Goal: Find specific fact: Find specific fact

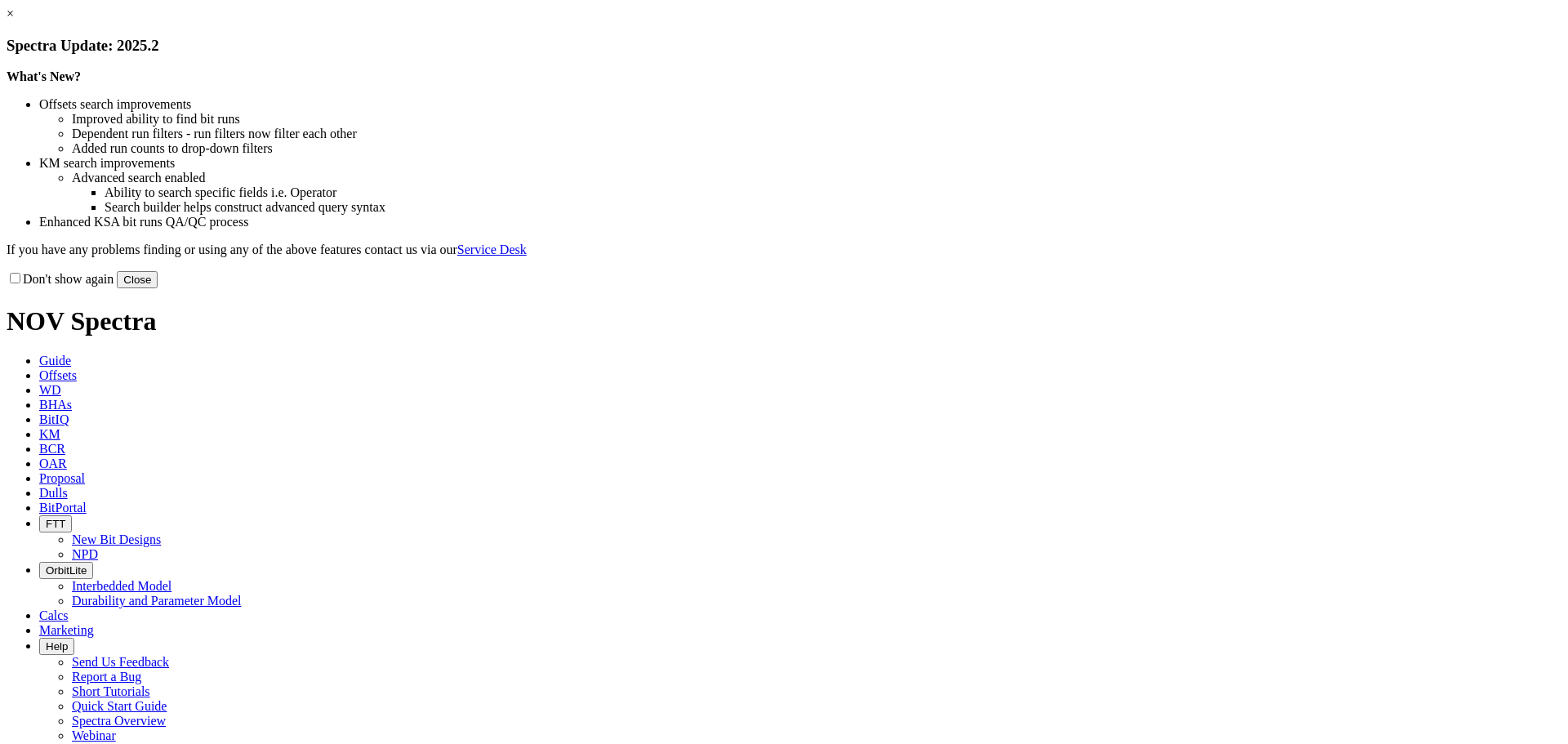
click at [158, 289] on button "Close" at bounding box center [136, 279] width 40 height 17
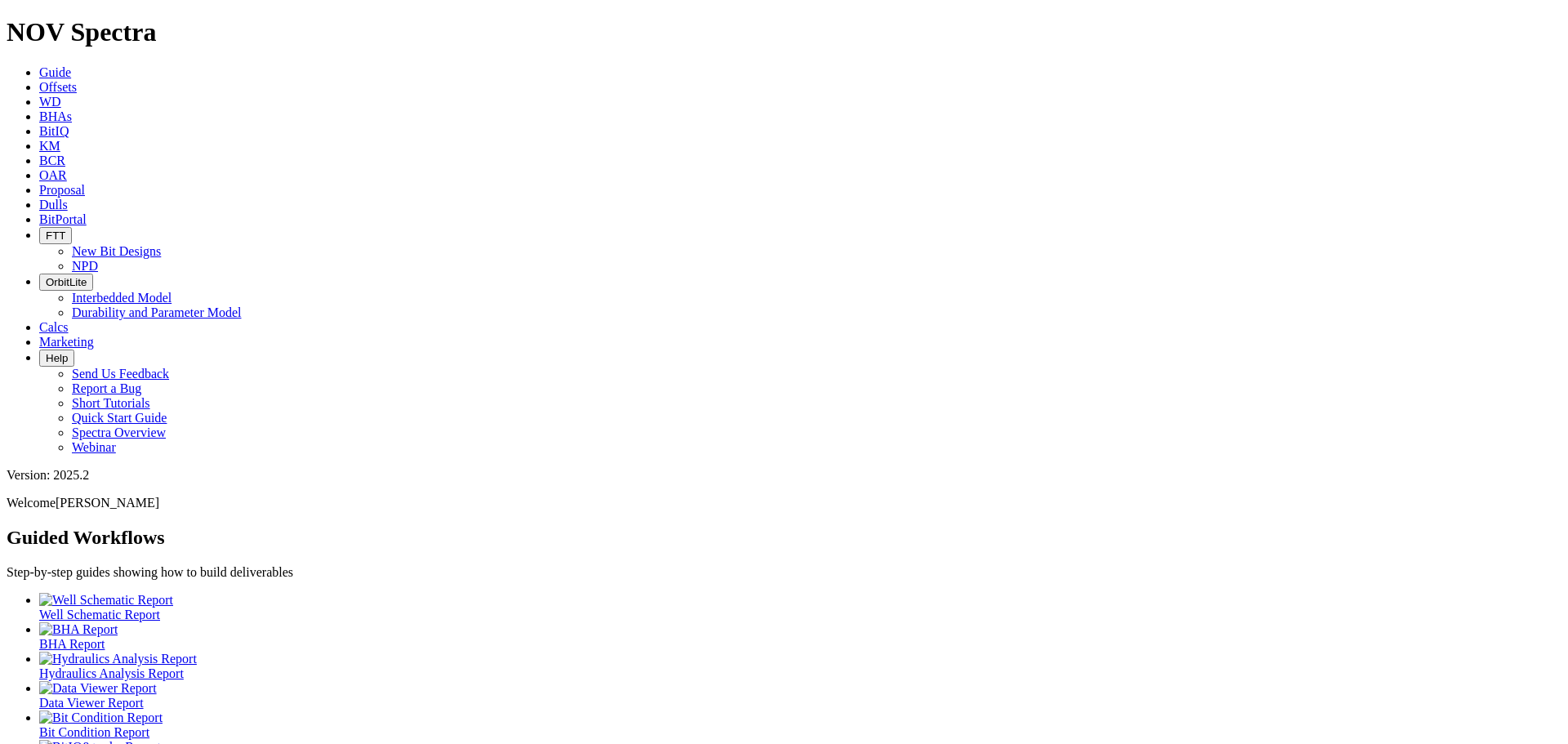
click at [68, 198] on link "Dulls" at bounding box center [53, 205] width 29 height 14
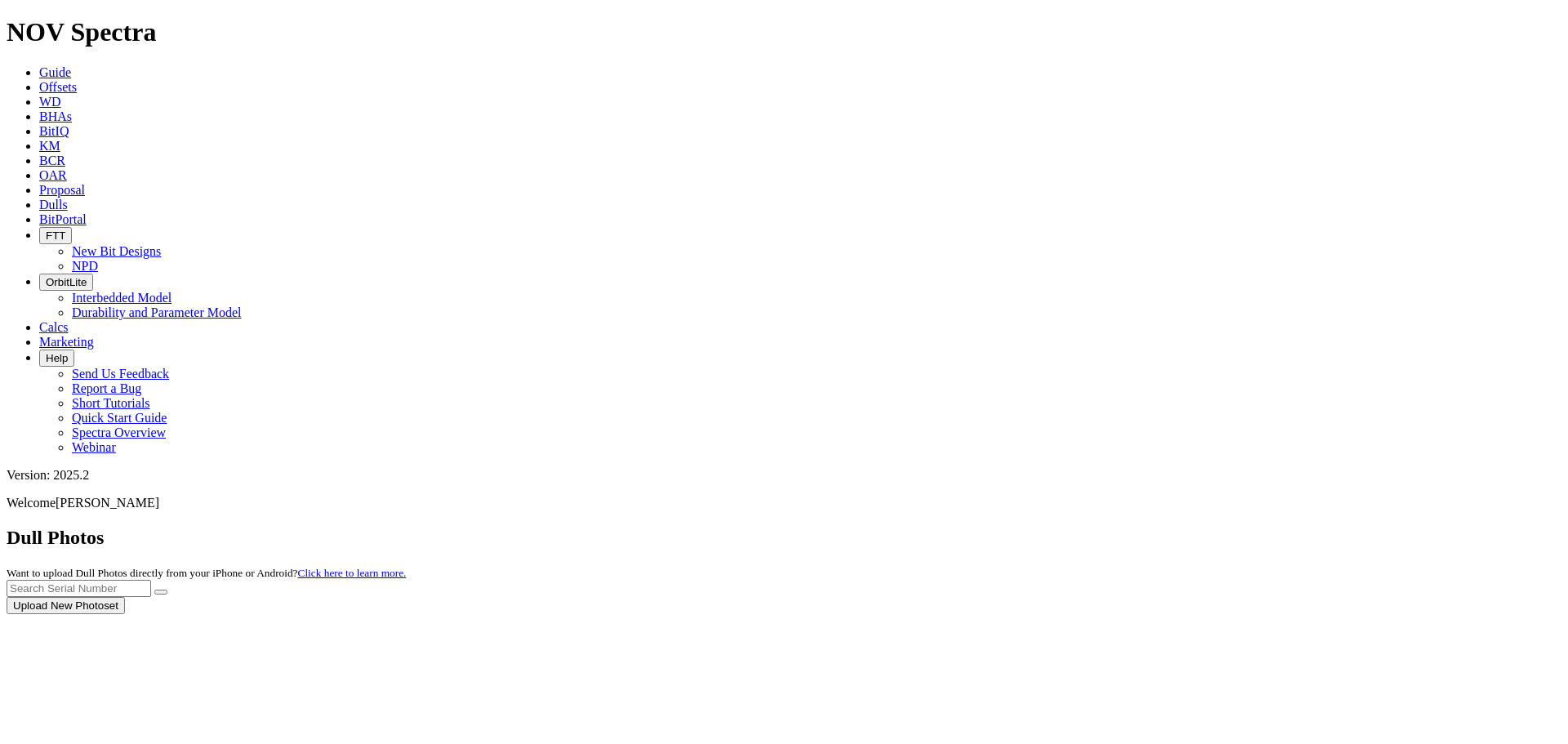
click at [1316, 614] on div at bounding box center [784, 614] width 1555 height 0
click at [1308, 614] on div at bounding box center [784, 614] width 1555 height 0
click at [151, 579] on input "text" at bounding box center [79, 587] width 145 height 17
type input "A318245"
click at [155, 589] on button "submit" at bounding box center [161, 591] width 13 height 5
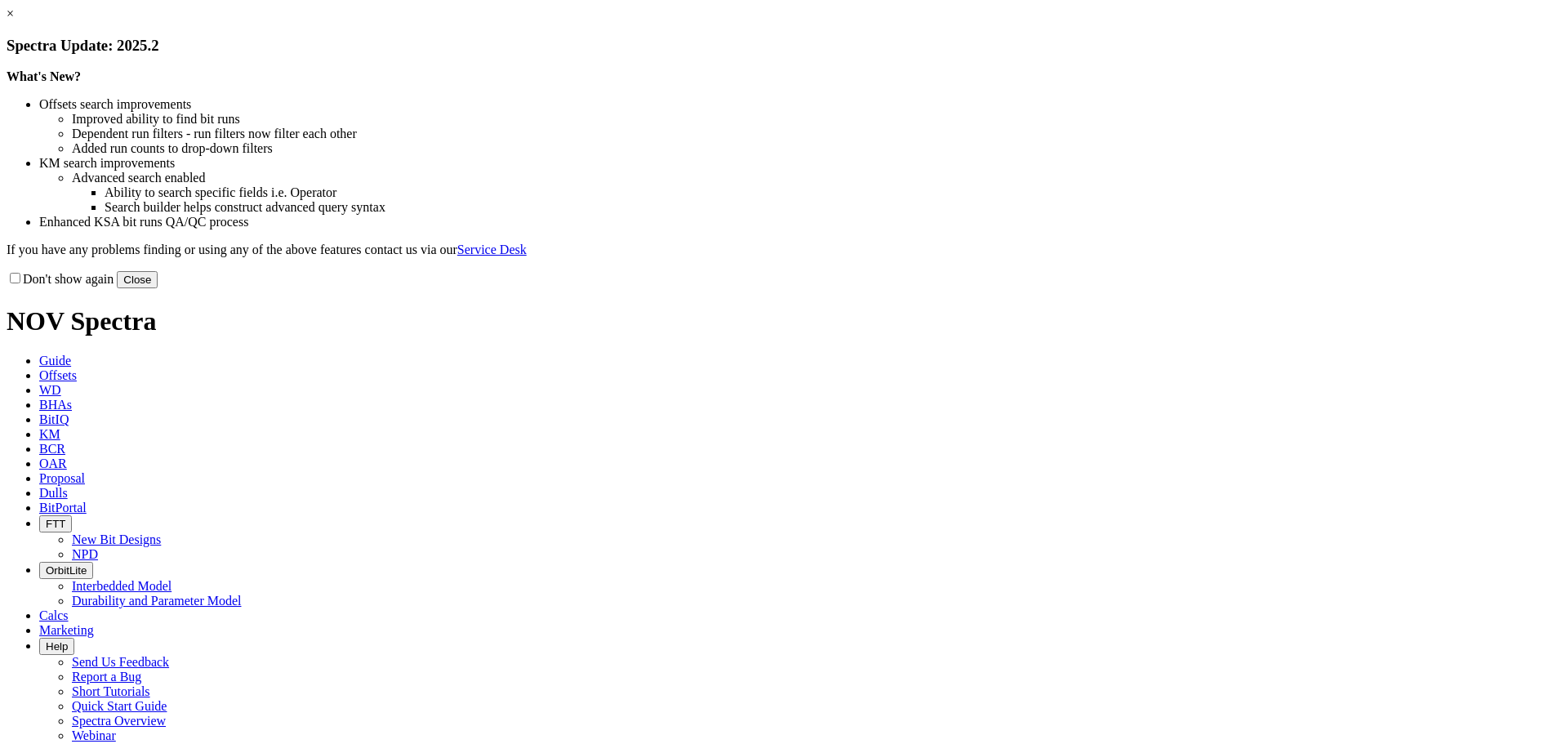
click at [158, 289] on button "Close" at bounding box center [136, 279] width 40 height 17
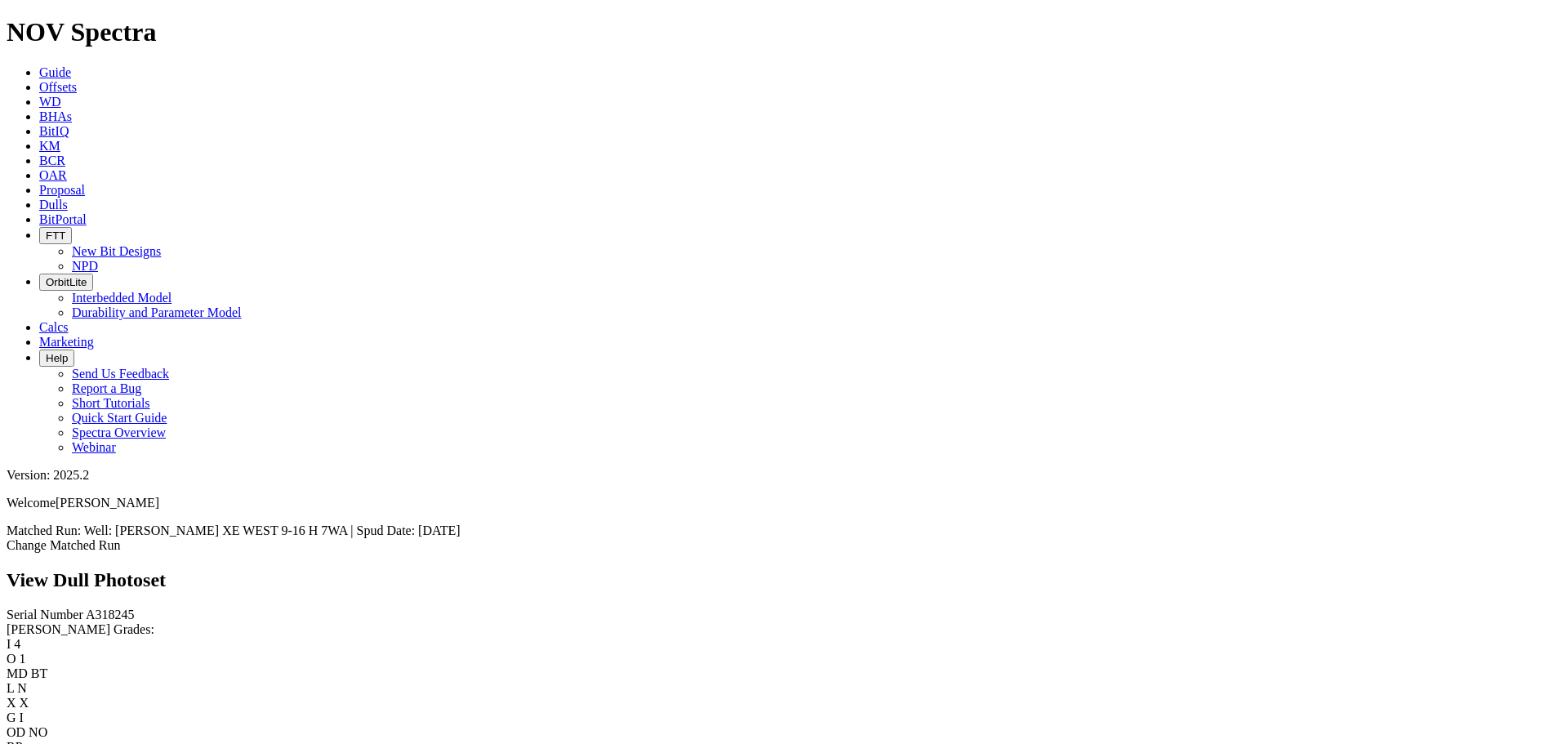
scroll to position [490, 0]
